Goal: Obtain resource: Download file/media

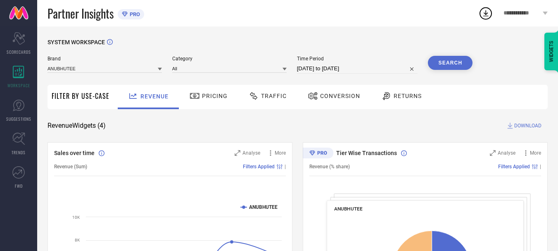
click at [284, 99] on span "Traffic" at bounding box center [274, 96] width 26 height 7
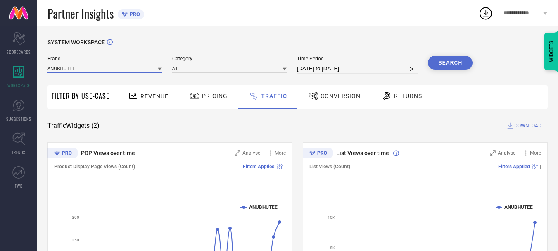
click at [101, 66] on input at bounding box center [104, 68] width 114 height 9
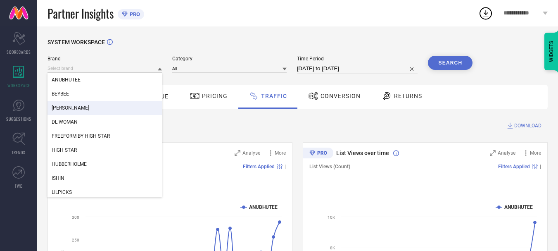
click at [99, 108] on div "[PERSON_NAME]" at bounding box center [104, 108] width 114 height 14
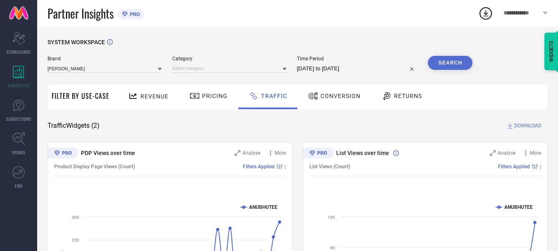
click at [203, 60] on span "Category" at bounding box center [229, 59] width 114 height 6
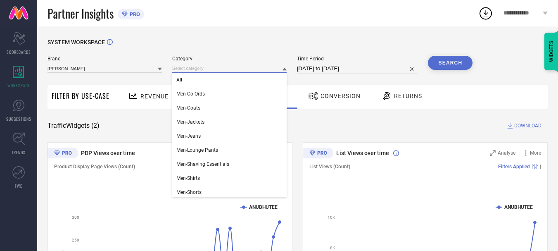
drag, startPoint x: 202, startPoint y: 65, endPoint x: 201, endPoint y: 69, distance: 4.2
click at [201, 65] on input at bounding box center [229, 68] width 114 height 9
click at [198, 81] on div "All" at bounding box center [229, 80] width 114 height 14
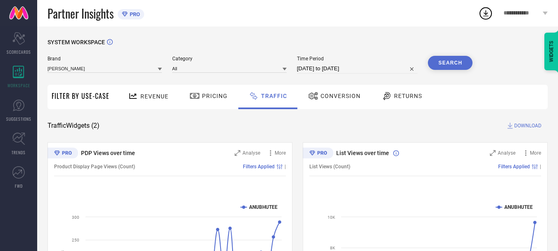
click at [355, 70] on input "[DATE] to [DATE]" at bounding box center [357, 69] width 121 height 10
select select "7"
select select "2025"
select select "8"
select select "2025"
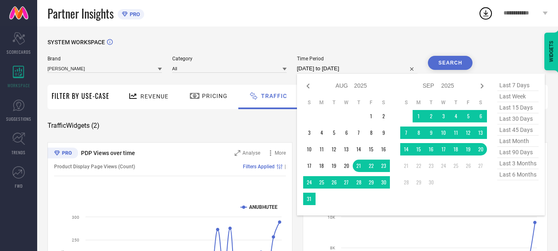
click at [416, 110] on table "S M T W T F S 1 2 3 4 5 6 7 8 9 10 11 12 13 14 15 16 17 18 19 20 21 22 23 24 25…" at bounding box center [443, 143] width 87 height 97
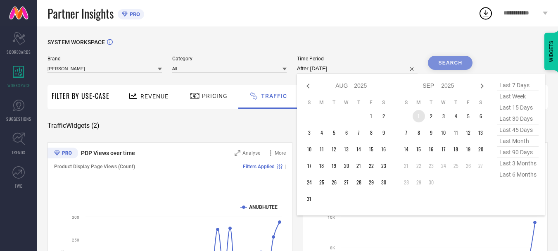
click at [416, 111] on table "S M T W T F S 1 2 3 4 5 6 7 8 9 10 11 12 13 14 15 16 17 18 19 20 21 22 23 24 25…" at bounding box center [443, 143] width 87 height 97
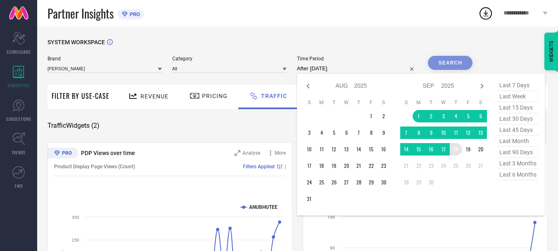
type input "[DATE] to [DATE]"
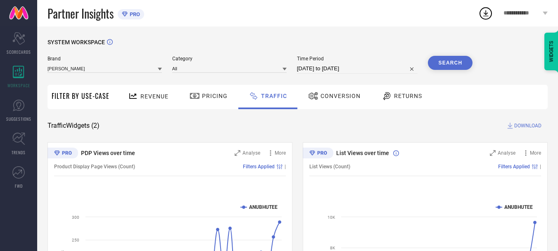
drag, startPoint x: 462, startPoint y: 151, endPoint x: 479, endPoint y: 130, distance: 27.0
click at [479, 130] on div "Traffic Widgets ( 2 ) DOWNLOAD" at bounding box center [297, 125] width 500 height 8
click at [362, 66] on input "[DATE] to [DATE]" at bounding box center [357, 69] width 121 height 10
select select "8"
select select "2025"
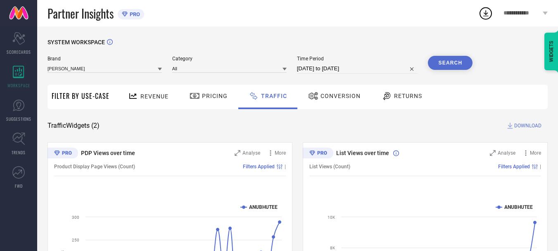
select select "9"
select select "2025"
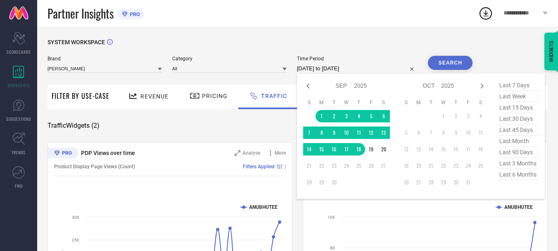
click at [448, 61] on button "Search" at bounding box center [450, 63] width 45 height 14
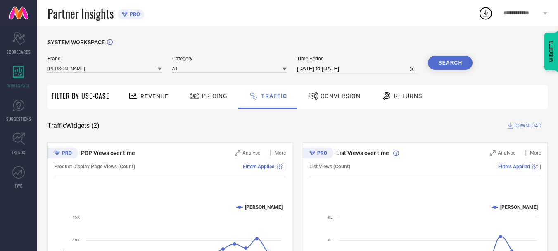
click at [513, 126] on icon at bounding box center [510, 125] width 8 height 8
click at [486, 14] on icon at bounding box center [485, 13] width 5 height 6
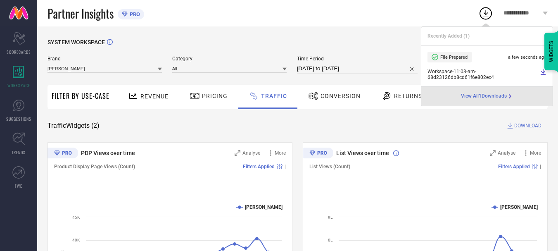
click at [543, 74] on icon at bounding box center [543, 72] width 5 height 6
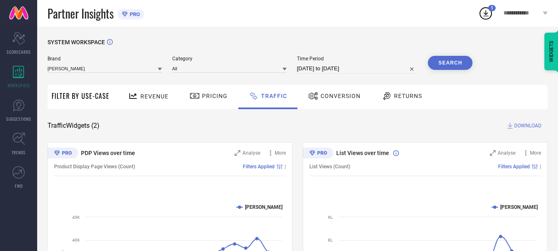
click at [323, 97] on span "Conversion" at bounding box center [341, 96] width 40 height 7
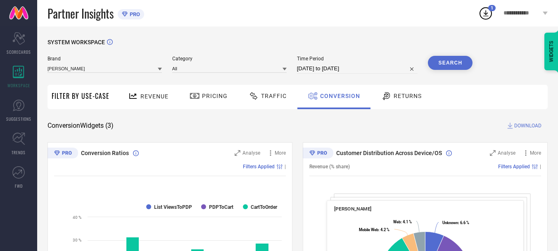
click at [458, 66] on button "Search" at bounding box center [450, 63] width 45 height 14
click at [517, 124] on span "DOWNLOAD" at bounding box center [527, 125] width 27 height 8
click at [487, 15] on icon at bounding box center [485, 13] width 15 height 15
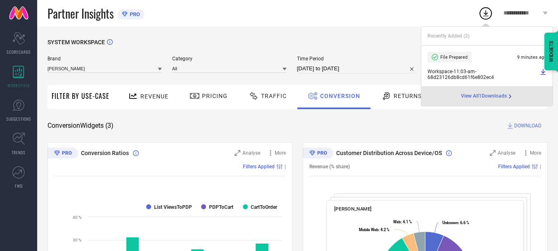
click at [499, 96] on span "View All 1 Downloads" at bounding box center [484, 96] width 46 height 7
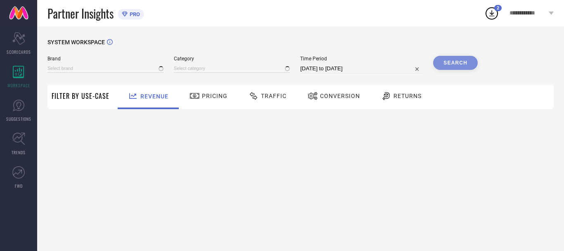
type input "ANUBHUTEE"
type input "All"
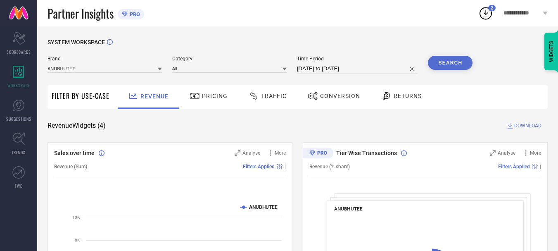
click at [337, 68] on input "[DATE] to [DATE]" at bounding box center [357, 69] width 121 height 10
select select "7"
select select "2025"
select select "8"
select select "2025"
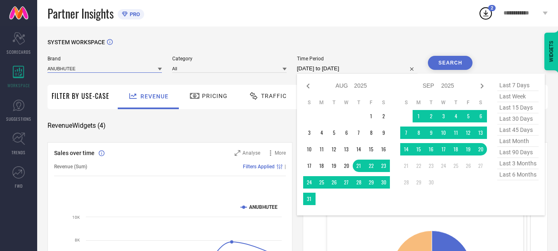
click at [127, 67] on input at bounding box center [104, 68] width 114 height 9
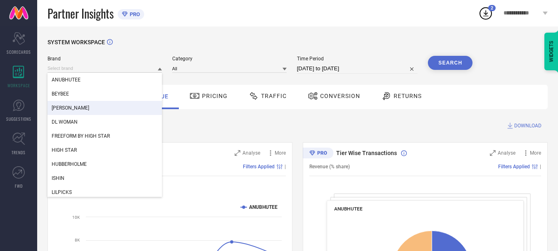
click at [101, 108] on div "[PERSON_NAME]" at bounding box center [104, 108] width 114 height 14
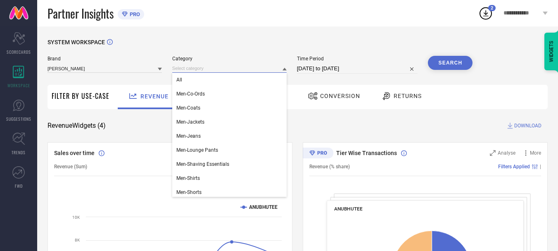
click at [208, 67] on input at bounding box center [229, 68] width 114 height 9
click at [205, 76] on div "All" at bounding box center [229, 80] width 114 height 14
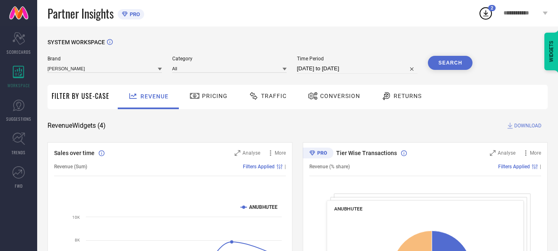
click at [338, 97] on span "Conversion" at bounding box center [340, 96] width 40 height 7
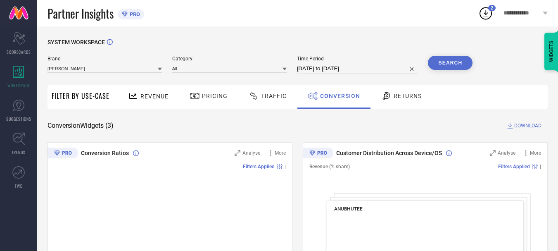
click at [340, 68] on input "[DATE] to [DATE]" at bounding box center [357, 69] width 121 height 10
select select "7"
select select "2025"
select select "8"
select select "2025"
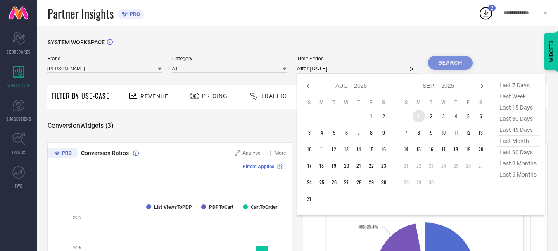
click at [418, 113] on td "1" at bounding box center [419, 116] width 12 height 12
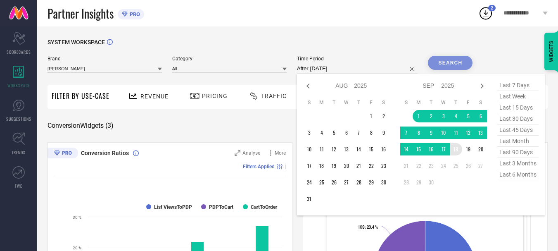
type input "[DATE] to [DATE]"
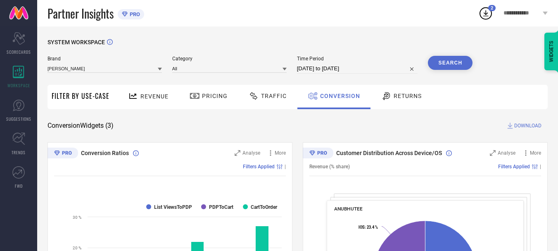
click at [452, 60] on button "Search" at bounding box center [450, 63] width 45 height 14
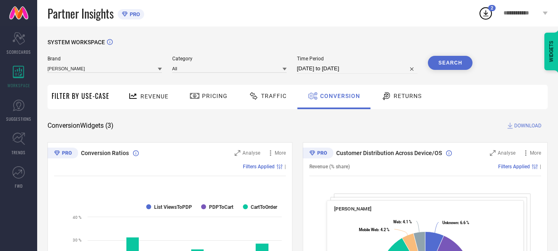
click at [514, 125] on span "DOWNLOAD" at bounding box center [527, 125] width 27 height 8
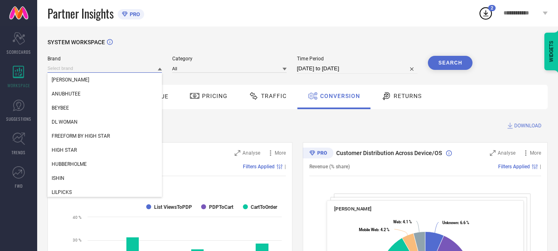
click at [142, 69] on input at bounding box center [104, 68] width 114 height 9
click at [113, 123] on div "DL WOMAN" at bounding box center [104, 122] width 114 height 14
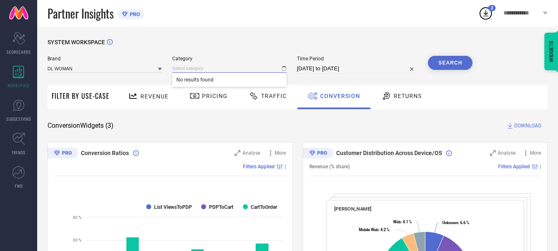
click at [208, 71] on input at bounding box center [229, 68] width 114 height 9
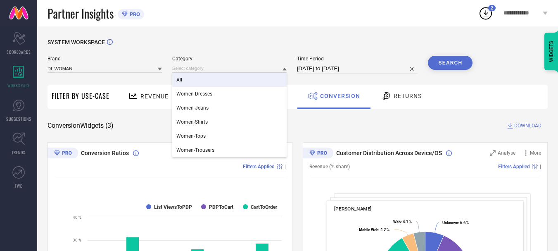
click at [218, 80] on div "All" at bounding box center [229, 80] width 114 height 14
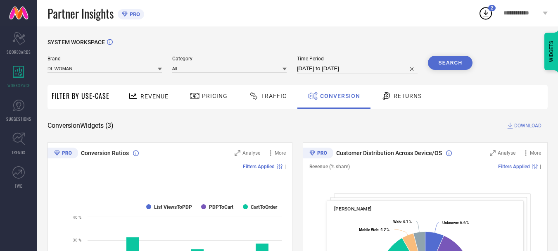
select select "8"
select select "2025"
select select "9"
select select "2025"
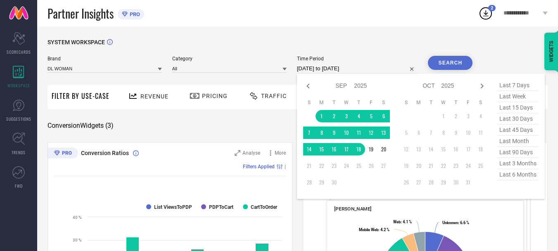
click at [345, 67] on input "[DATE] to [DATE]" at bounding box center [357, 69] width 121 height 10
click at [109, 73] on input at bounding box center [104, 68] width 114 height 9
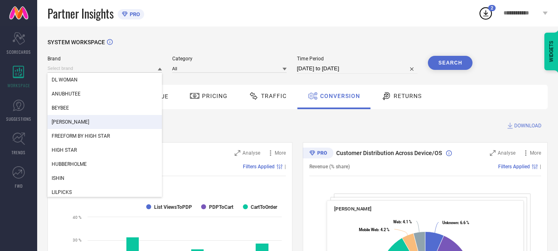
click at [95, 119] on div "[PERSON_NAME]" at bounding box center [104, 122] width 114 height 14
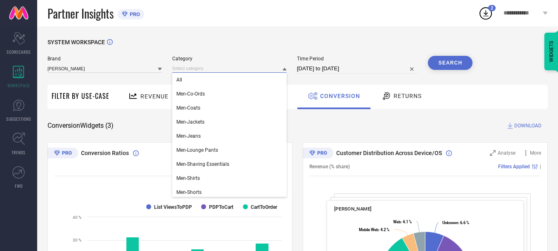
click at [223, 65] on input at bounding box center [229, 68] width 114 height 9
click at [209, 79] on div "All" at bounding box center [229, 80] width 114 height 14
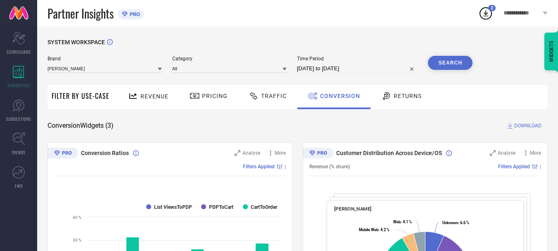
click at [319, 72] on input "[DATE] to [DATE]" at bounding box center [357, 69] width 121 height 10
select select "8"
select select "2025"
select select "9"
select select "2025"
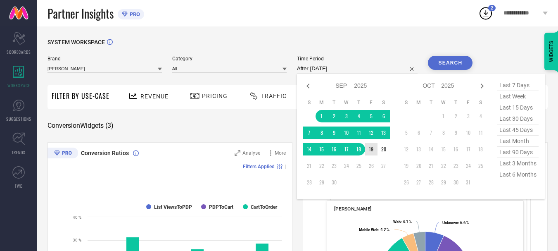
click at [373, 150] on td "19" at bounding box center [371, 149] width 12 height 12
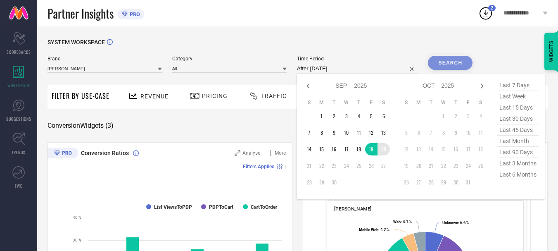
type input "[DATE] to [DATE]"
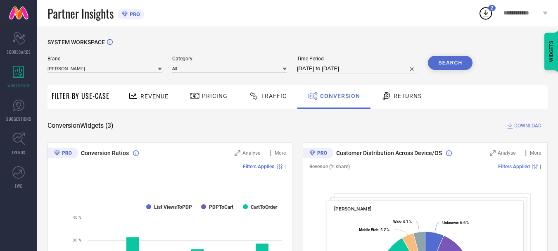
click at [334, 70] on input "[DATE] to [DATE]" at bounding box center [357, 69] width 121 height 10
select select "8"
select select "2025"
select select "9"
select select "2025"
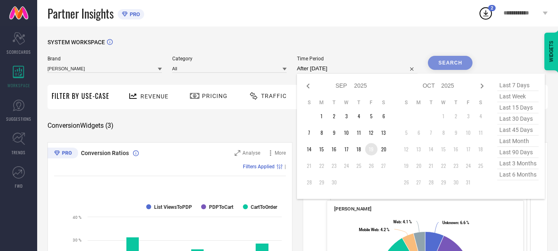
click at [372, 150] on td "19" at bounding box center [371, 149] width 12 height 12
type input "[DATE] to [DATE]"
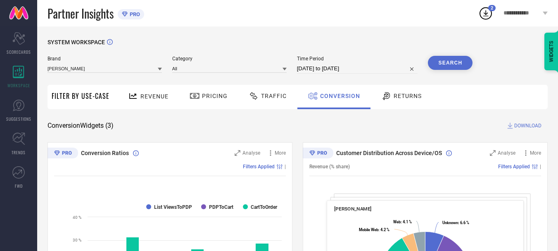
click at [465, 66] on button "Search" at bounding box center [450, 63] width 45 height 14
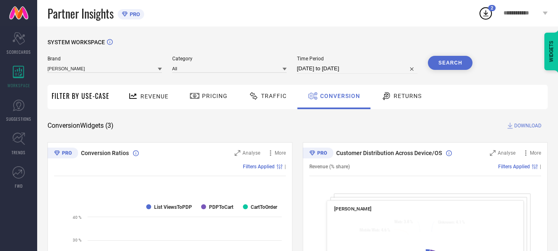
click at [511, 125] on icon at bounding box center [510, 125] width 8 height 8
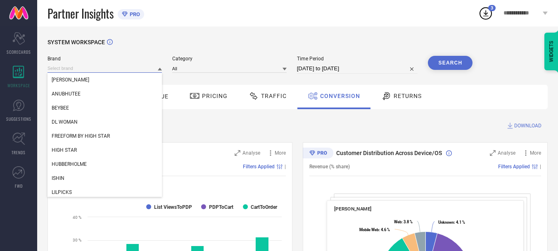
click at [137, 71] on input at bounding box center [104, 68] width 114 height 9
click at [112, 124] on div "DL WOMAN" at bounding box center [104, 122] width 114 height 14
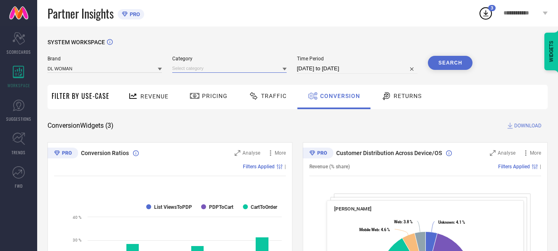
click at [212, 66] on input at bounding box center [229, 68] width 114 height 9
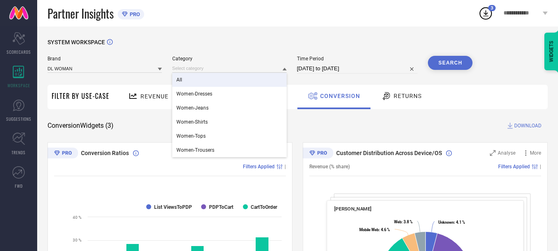
click at [201, 87] on div "All" at bounding box center [229, 80] width 114 height 14
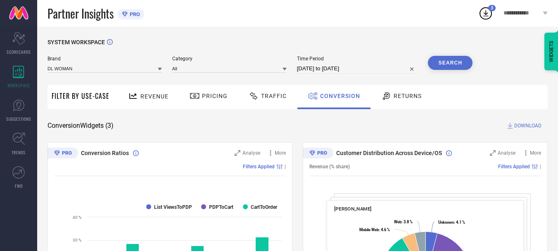
click at [349, 69] on input "[DATE] to [DATE]" at bounding box center [357, 69] width 121 height 10
select select "8"
select select "2025"
select select "9"
select select "2025"
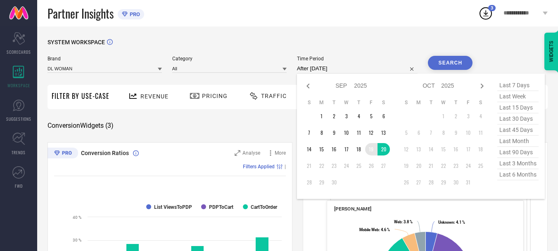
click at [376, 148] on td "19" at bounding box center [371, 149] width 12 height 12
type input "[DATE] to [DATE]"
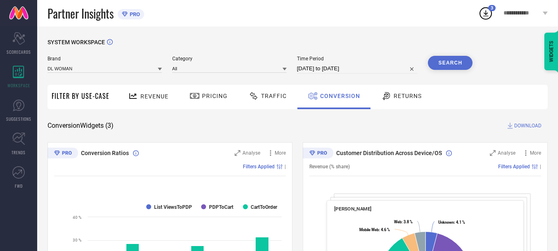
click at [338, 59] on span "Time Period" at bounding box center [357, 59] width 121 height 6
click at [338, 68] on input "[DATE] to [DATE]" at bounding box center [357, 69] width 121 height 10
select select "8"
select select "2025"
select select "9"
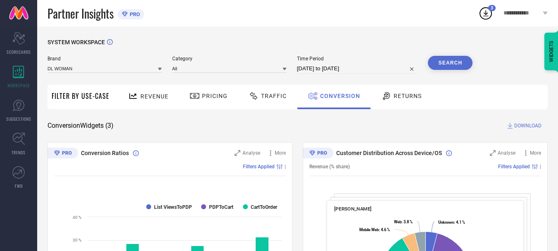
select select "2025"
click at [446, 60] on button "Search" at bounding box center [450, 63] width 45 height 14
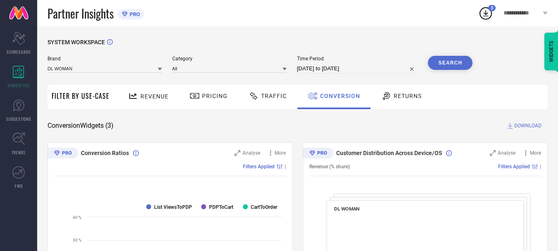
click at [522, 122] on span "DOWNLOAD" at bounding box center [527, 125] width 27 height 8
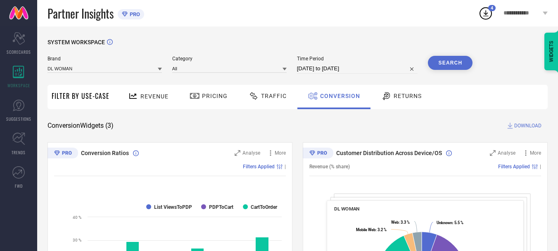
click at [485, 16] on icon at bounding box center [485, 13] width 5 height 6
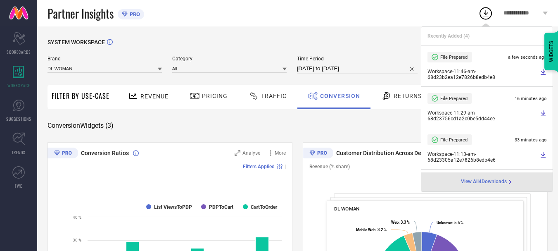
select select "8"
select select "2025"
select select "9"
select select "2025"
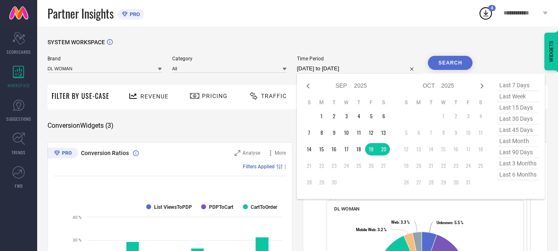
click at [328, 70] on input "[DATE] to [DATE]" at bounding box center [357, 69] width 121 height 10
click at [325, 112] on td "1" at bounding box center [322, 116] width 12 height 12
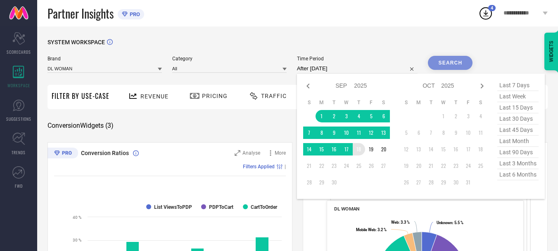
type input "[DATE] to [DATE]"
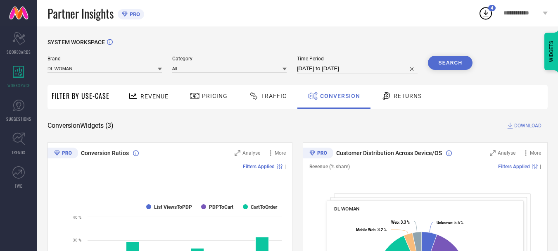
click at [454, 61] on button "Search" at bounding box center [450, 63] width 45 height 14
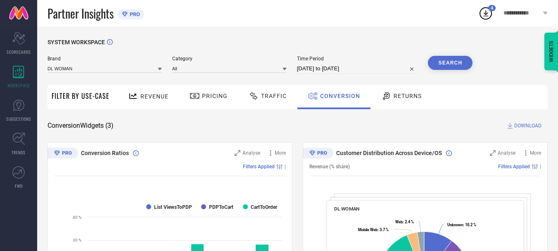
click at [515, 125] on span "DOWNLOAD" at bounding box center [527, 125] width 27 height 8
